Goal: Transaction & Acquisition: Purchase product/service

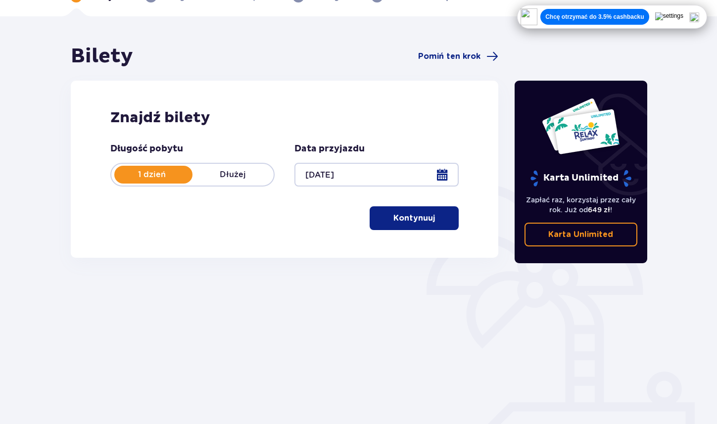
scroll to position [65, 0]
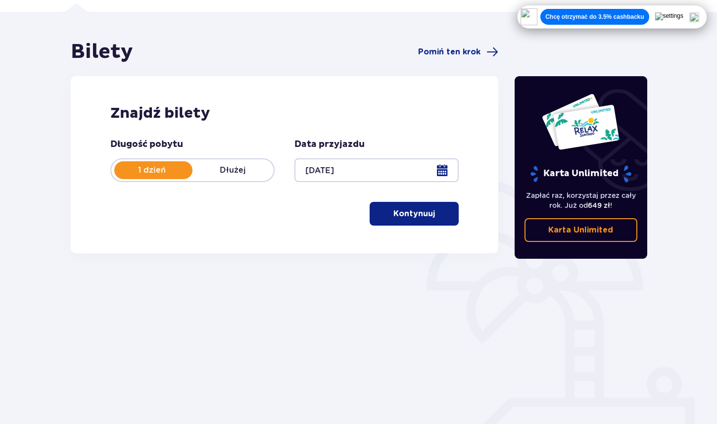
click at [408, 219] on button "Kontynuuj" at bounding box center [414, 214] width 89 height 24
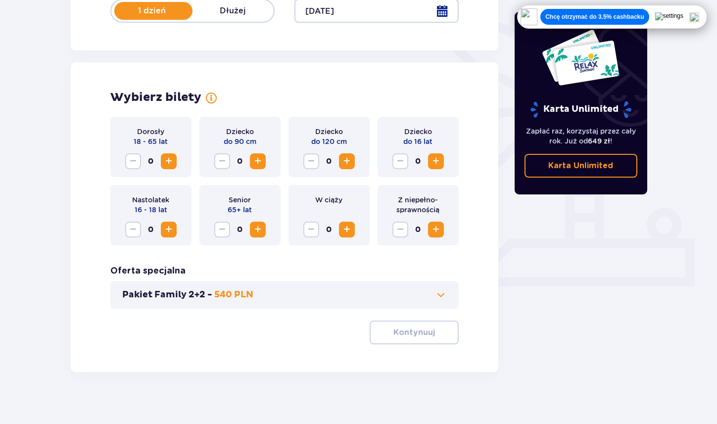
scroll to position [232, 0]
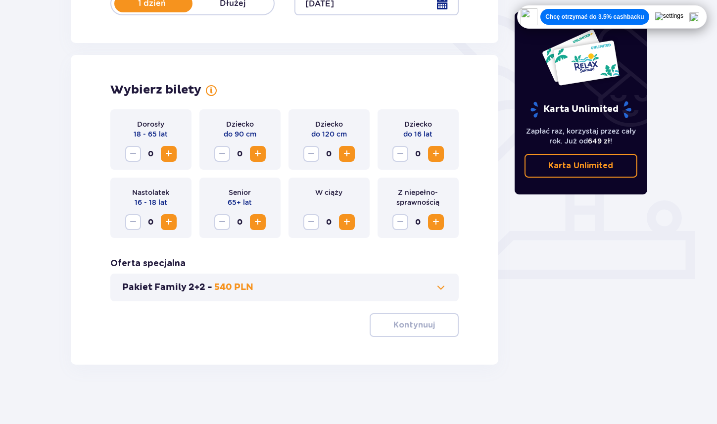
click at [171, 156] on span "Increase" at bounding box center [169, 154] width 12 height 12
click at [437, 284] on span at bounding box center [441, 287] width 12 height 12
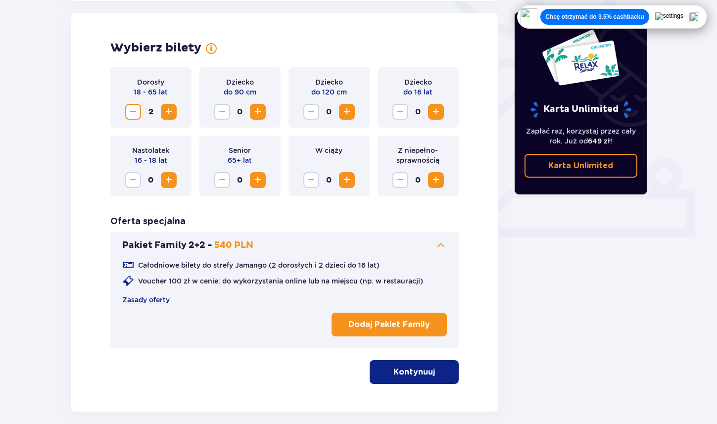
scroll to position [275, 0]
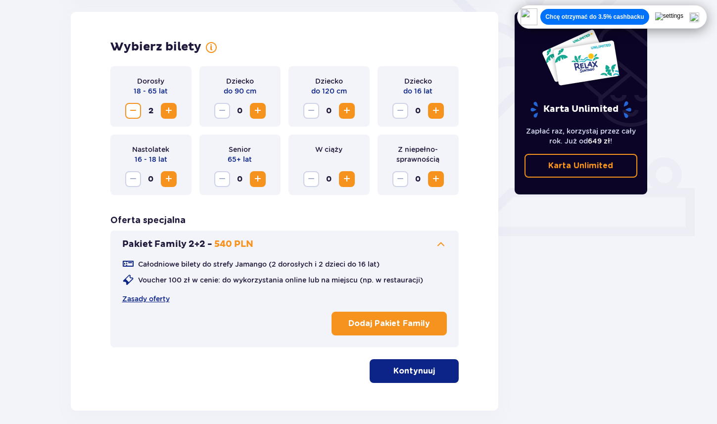
click at [404, 370] on p "Kontynuuj" at bounding box center [414, 371] width 42 height 11
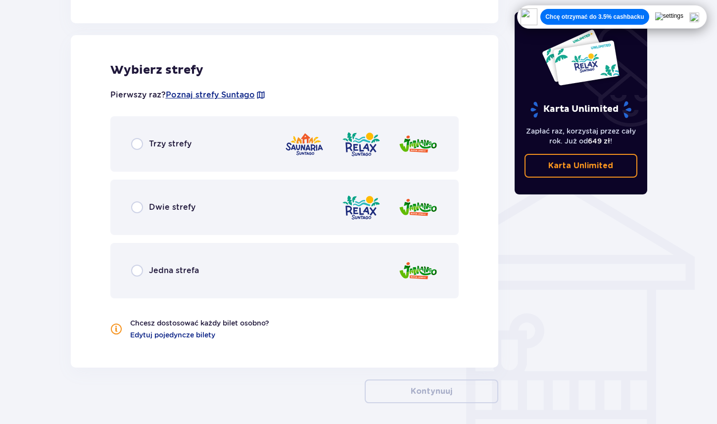
scroll to position [638, 0]
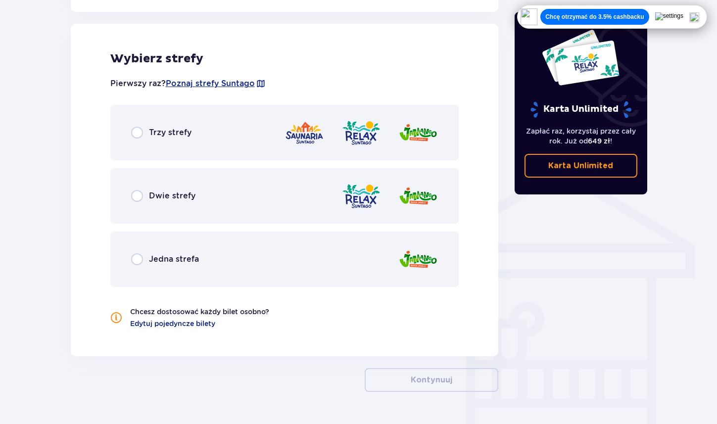
click at [189, 328] on div "Wybierz strefy Pierwszy raz? Poznaj strefy Suntago Trzy strefy Dwie strefy Jedn…" at bounding box center [285, 190] width 428 height 332
click at [185, 322] on span "Edytuj pojedyncze bilety" at bounding box center [172, 324] width 85 height 10
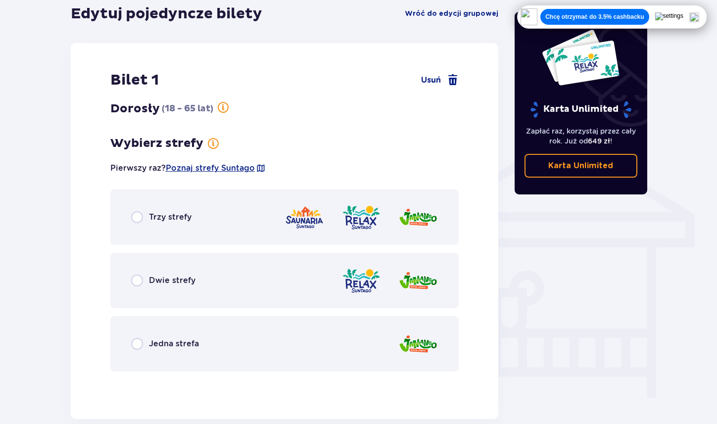
scroll to position [673, 0]
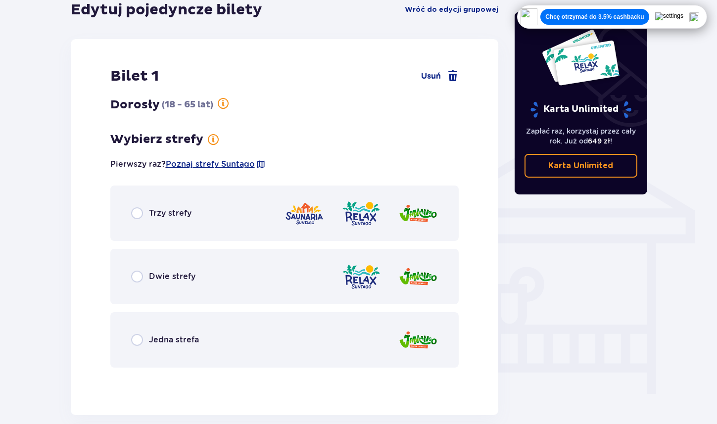
click at [219, 217] on div "Trzy strefy" at bounding box center [284, 213] width 349 height 55
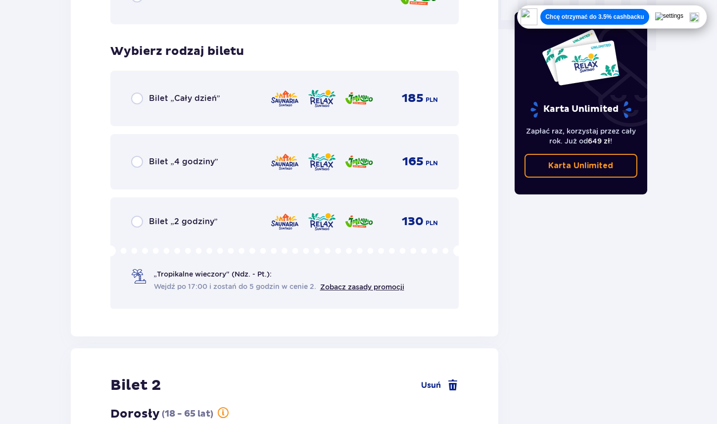
scroll to position [1010, 0]
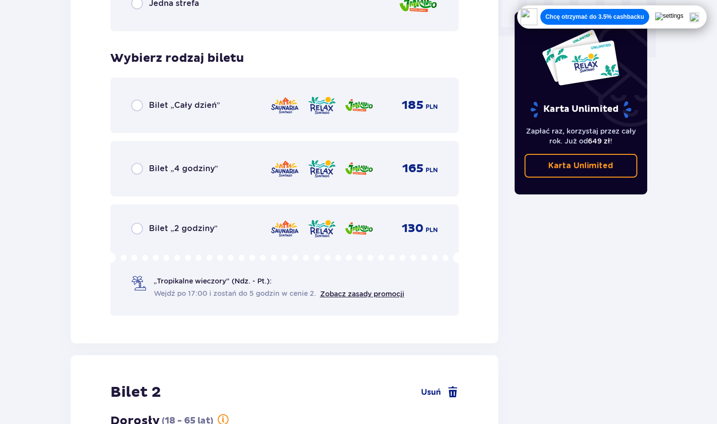
click at [247, 109] on div "Bilet „Cały dzień” 185 PLN" at bounding box center [284, 105] width 307 height 21
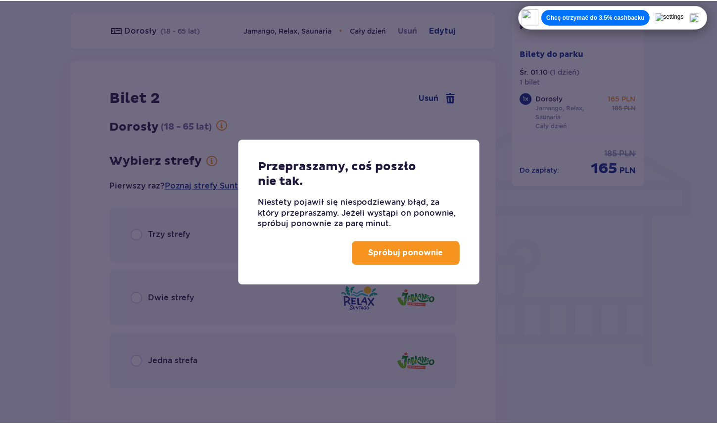
scroll to position [700, 0]
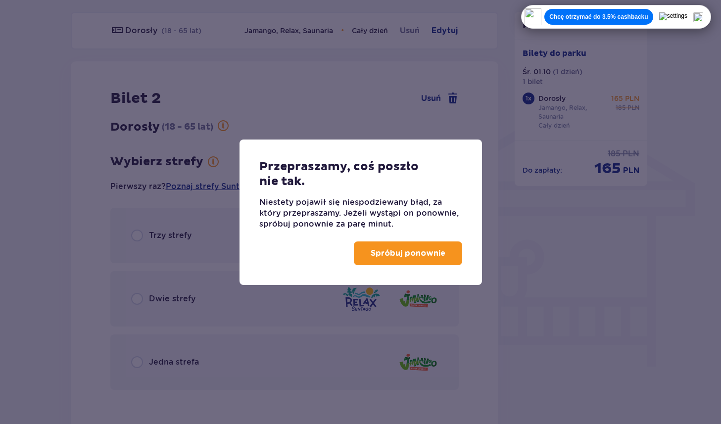
click at [382, 255] on p "Spróbuj ponownie" at bounding box center [408, 253] width 75 height 11
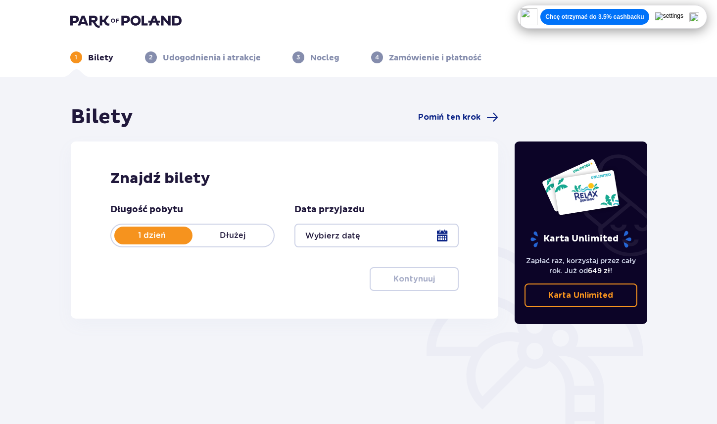
scroll to position [11, 0]
